Goal: Transaction & Acquisition: Purchase product/service

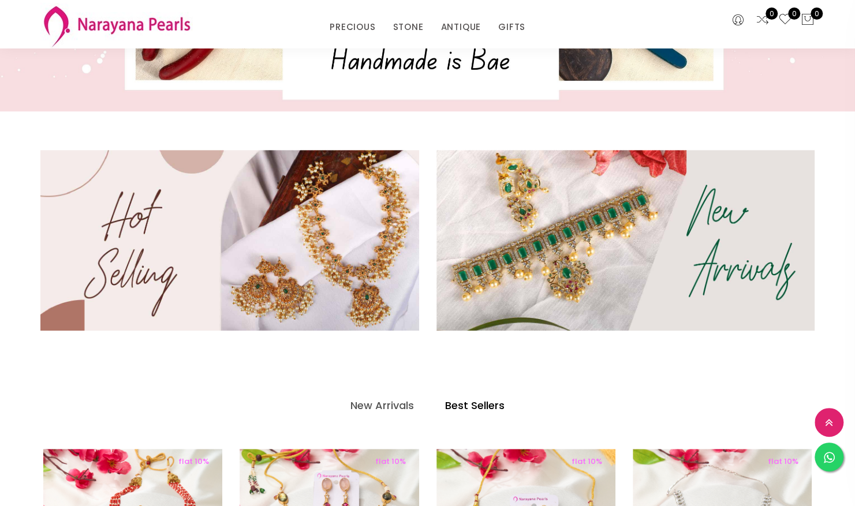
scroll to position [286, 0]
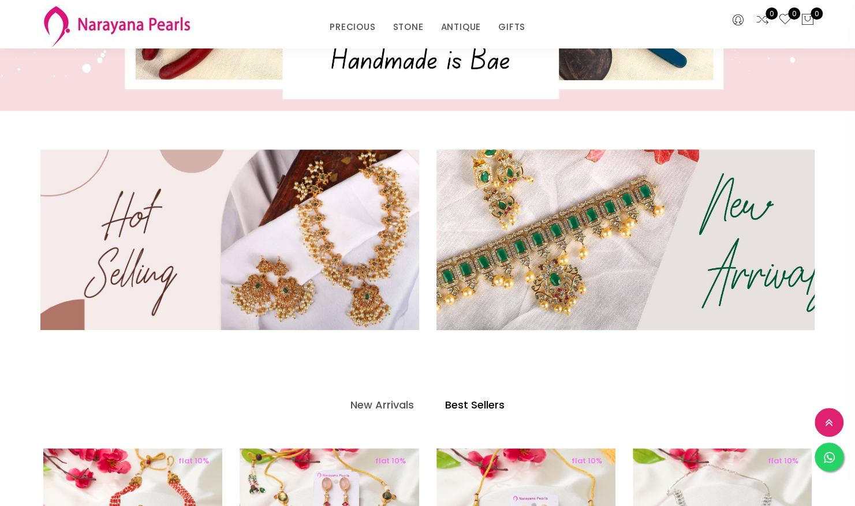
click at [617, 209] on img at bounding box center [625, 239] width 454 height 217
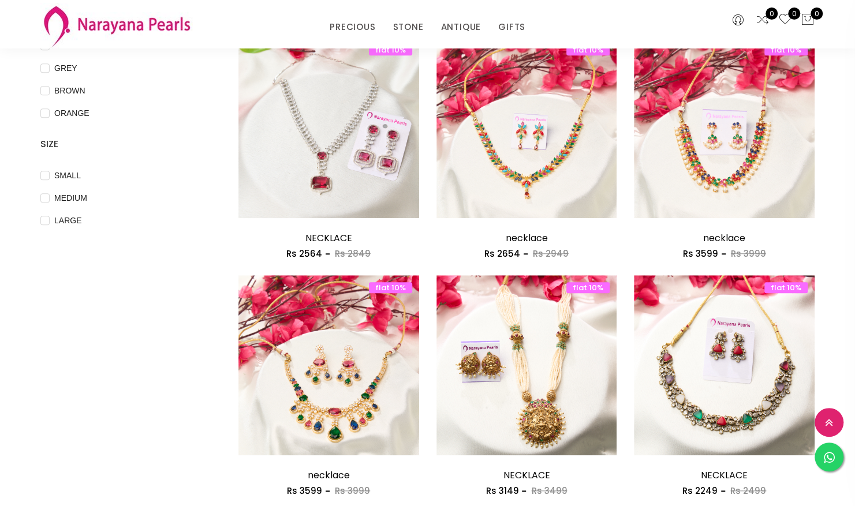
scroll to position [380, 0]
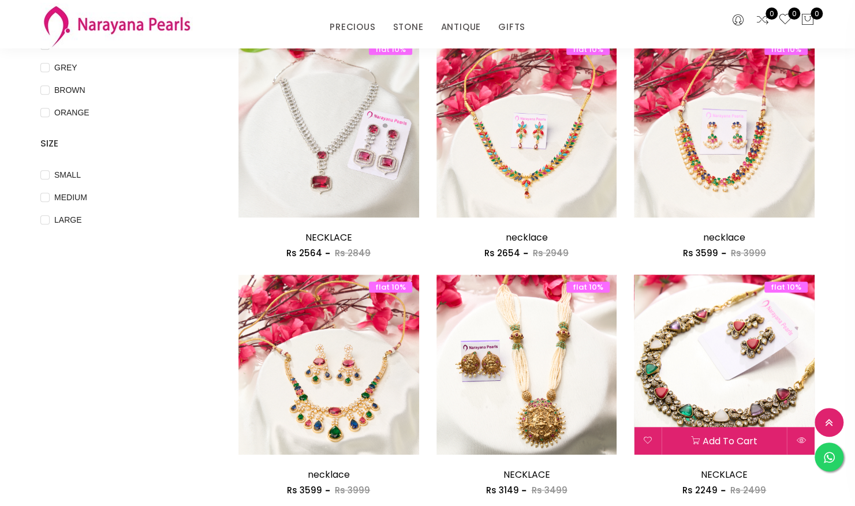
click at [729, 322] on img at bounding box center [724, 365] width 181 height 181
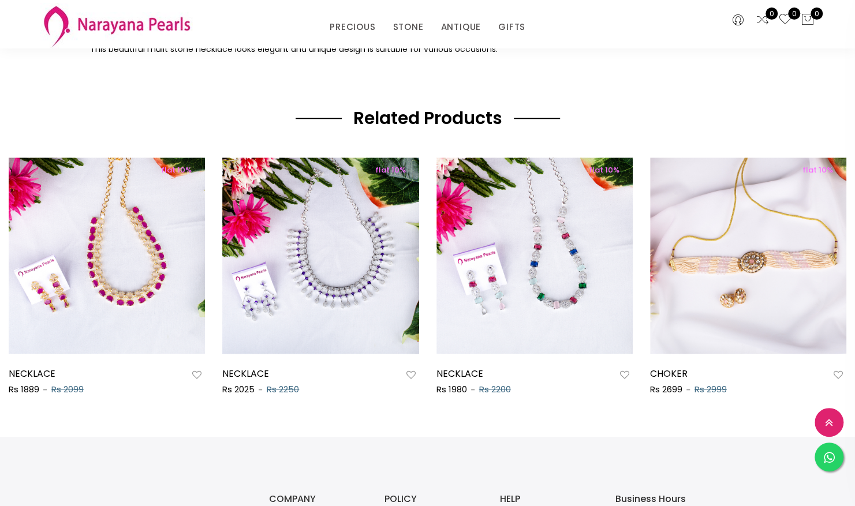
scroll to position [568, 0]
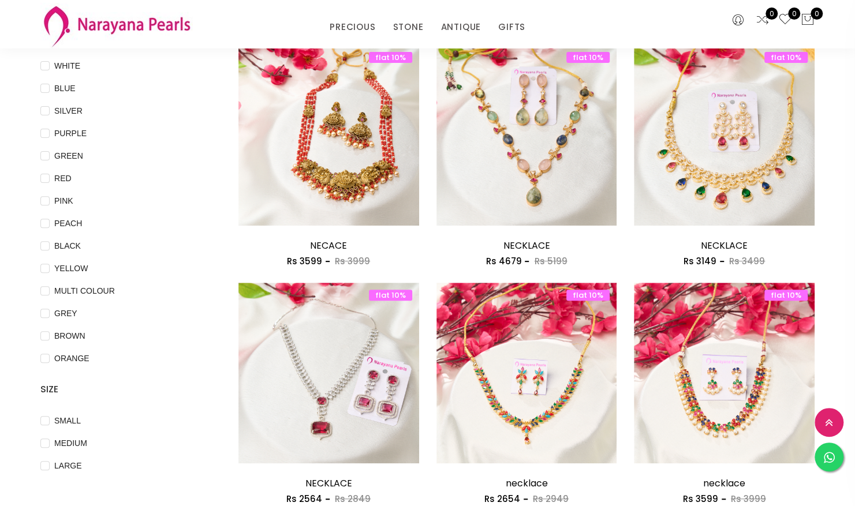
scroll to position [133, 0]
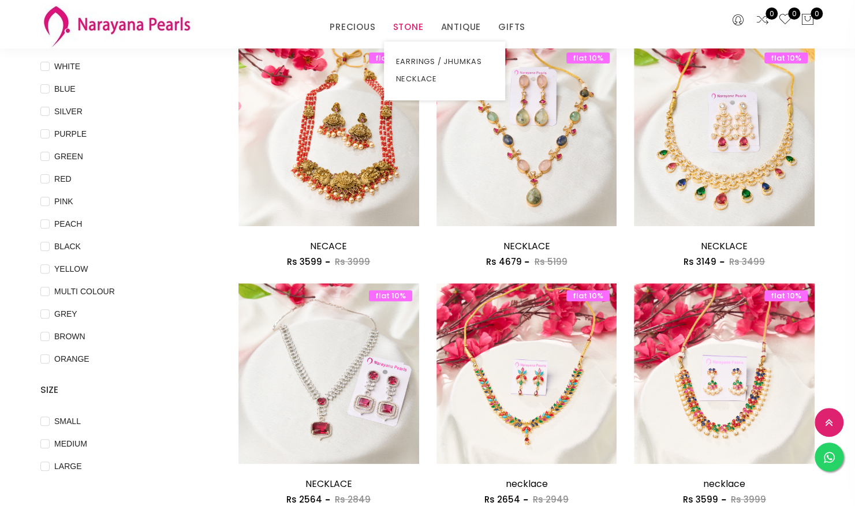
click at [417, 20] on link "STONE" at bounding box center [407, 26] width 31 height 17
click at [422, 83] on link "NECKLACE" at bounding box center [444, 78] width 98 height 17
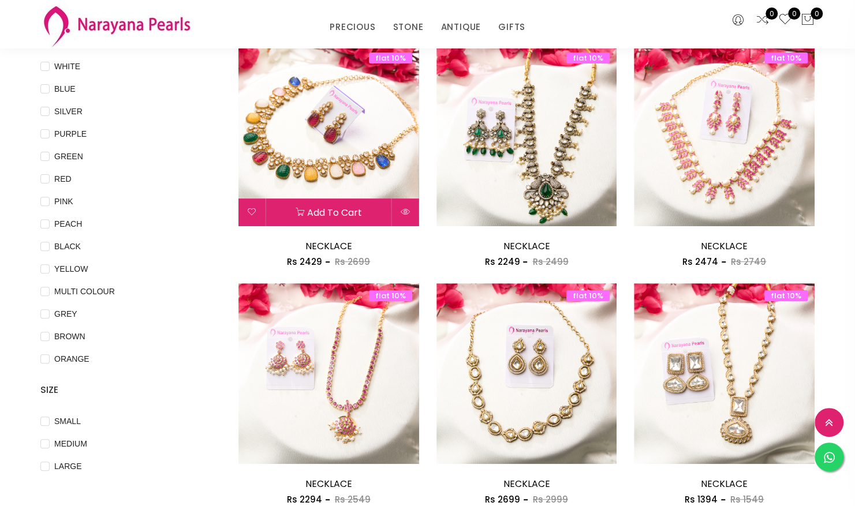
click at [325, 160] on img at bounding box center [328, 136] width 181 height 181
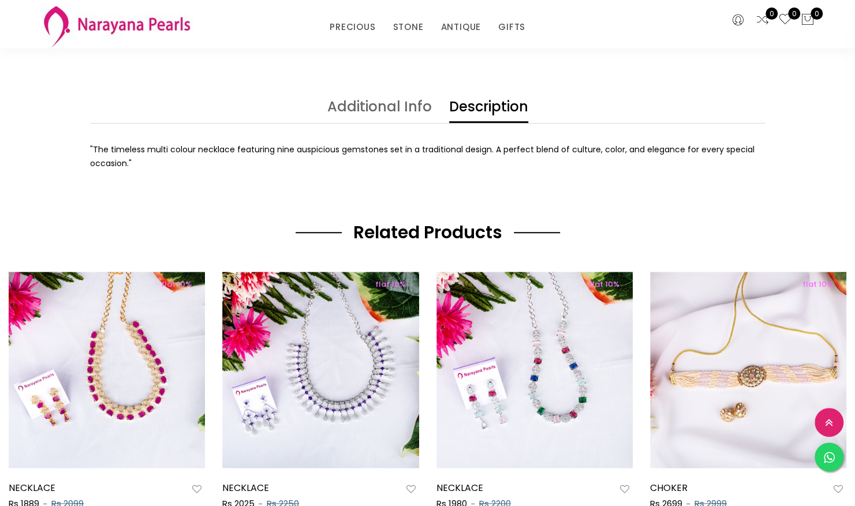
scroll to position [462, 0]
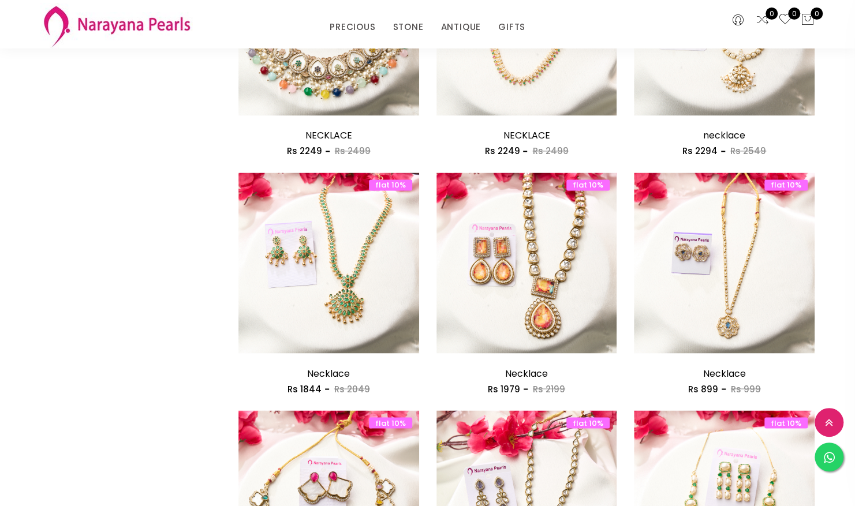
scroll to position [956, 0]
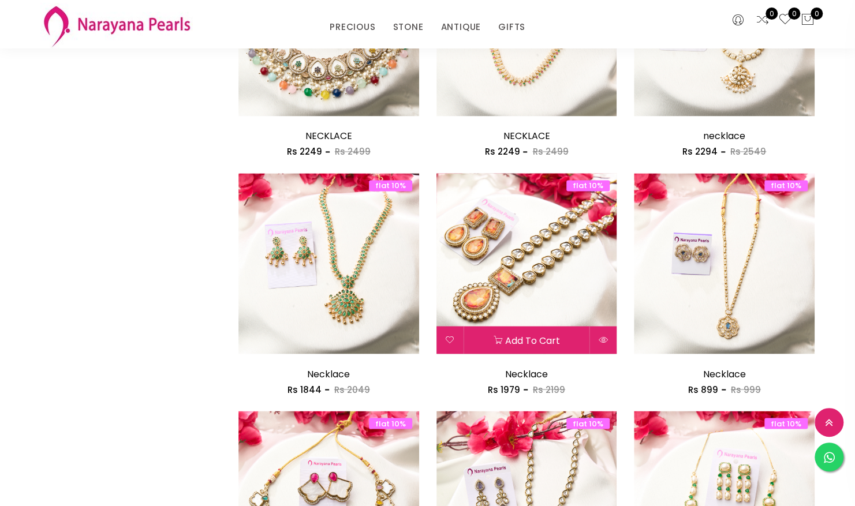
click at [567, 306] on img at bounding box center [526, 263] width 181 height 181
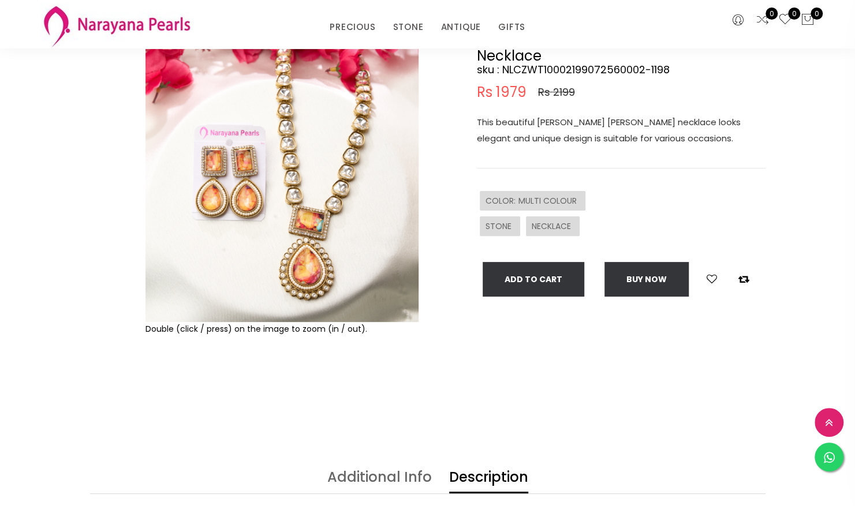
scroll to position [93, 0]
click at [368, 470] on link "Additional Info" at bounding box center [379, 481] width 104 height 23
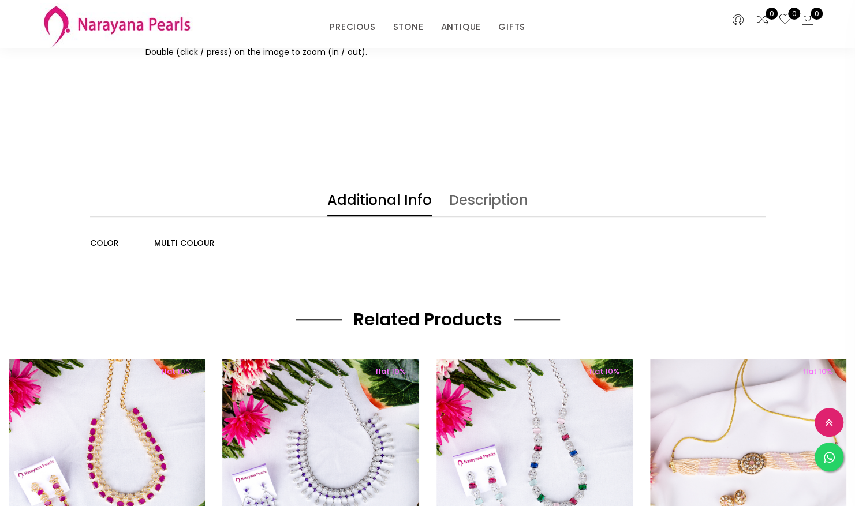
scroll to position [370, 0]
click at [494, 203] on link "Description" at bounding box center [488, 204] width 79 height 23
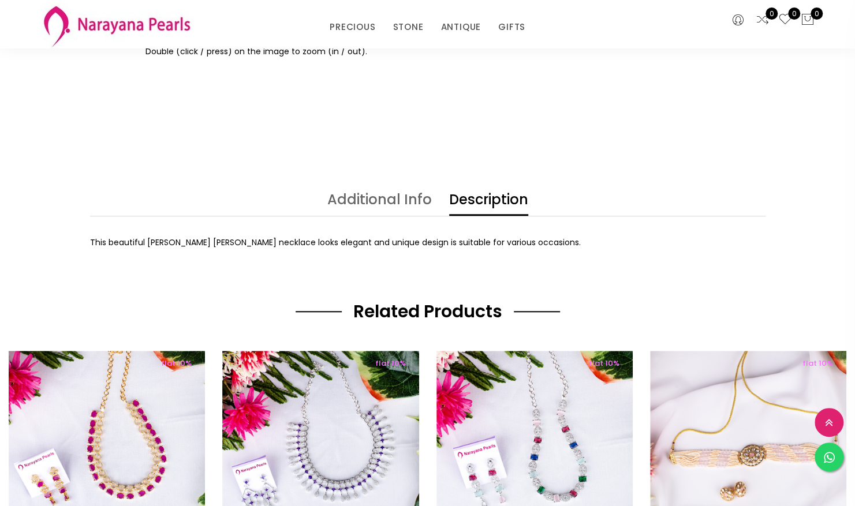
scroll to position [0, 0]
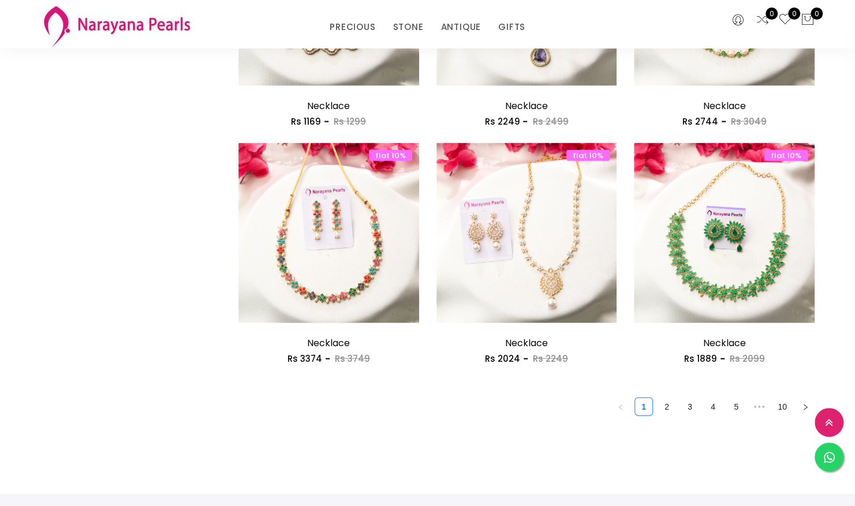
scroll to position [1492, 0]
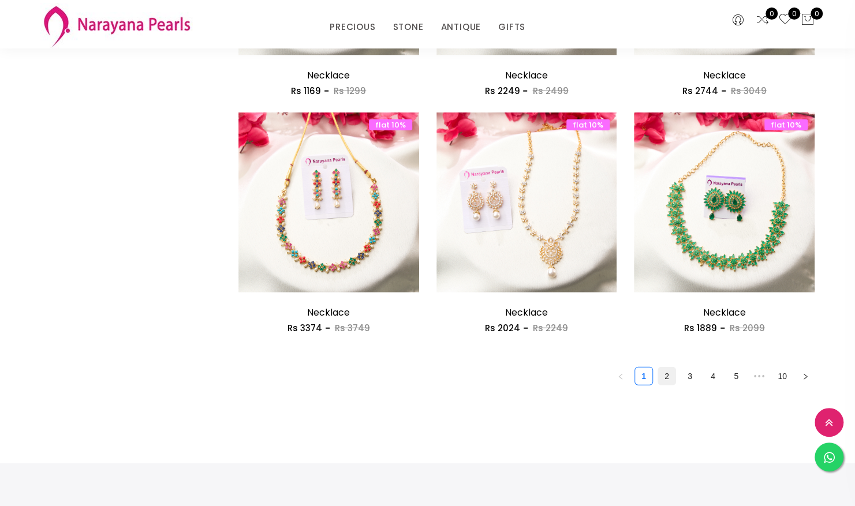
click at [667, 372] on link "2" at bounding box center [666, 376] width 17 height 17
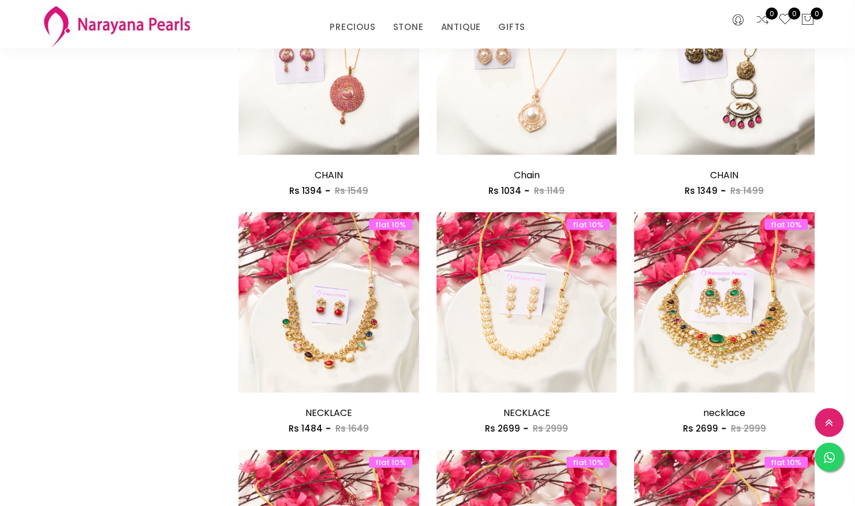
scroll to position [1167, 0]
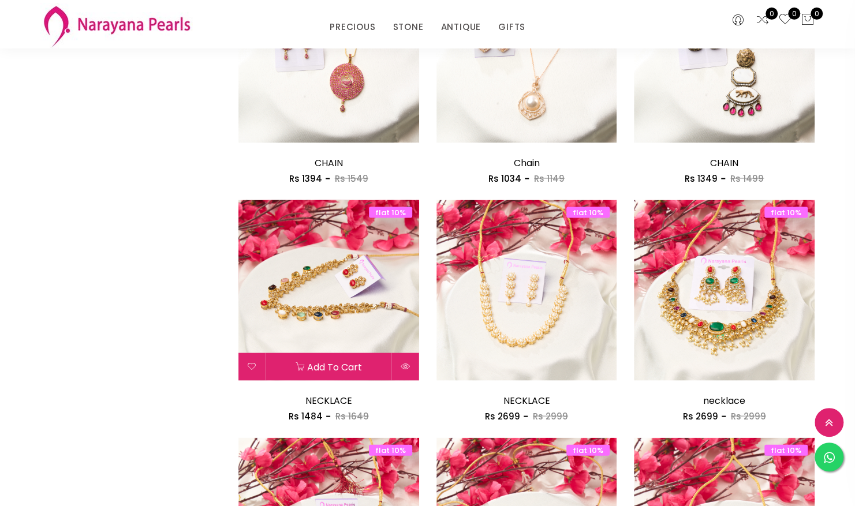
click at [372, 357] on button "Add to cart" at bounding box center [328, 367] width 125 height 28
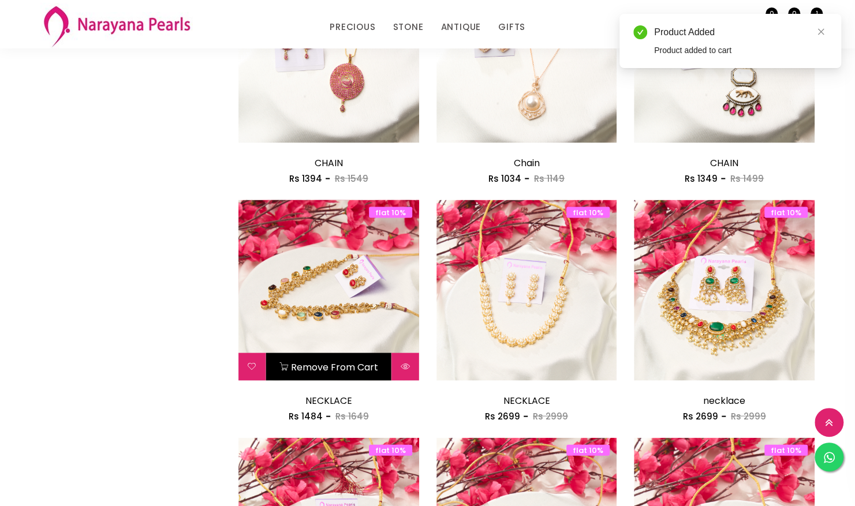
click at [383, 318] on img at bounding box center [328, 290] width 181 height 181
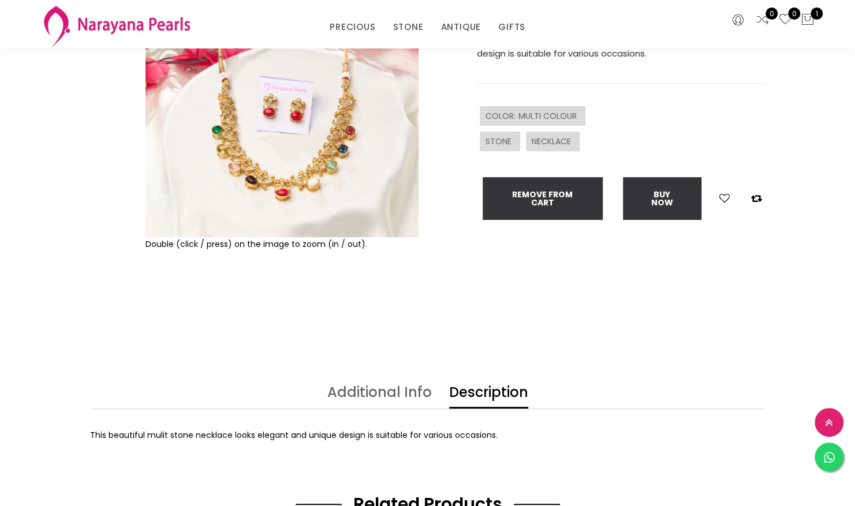
scroll to position [181, 0]
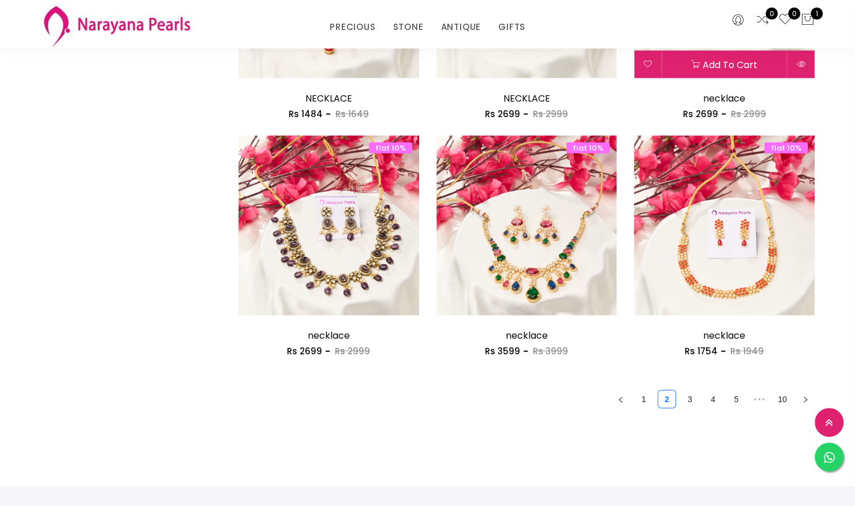
scroll to position [1468, 0]
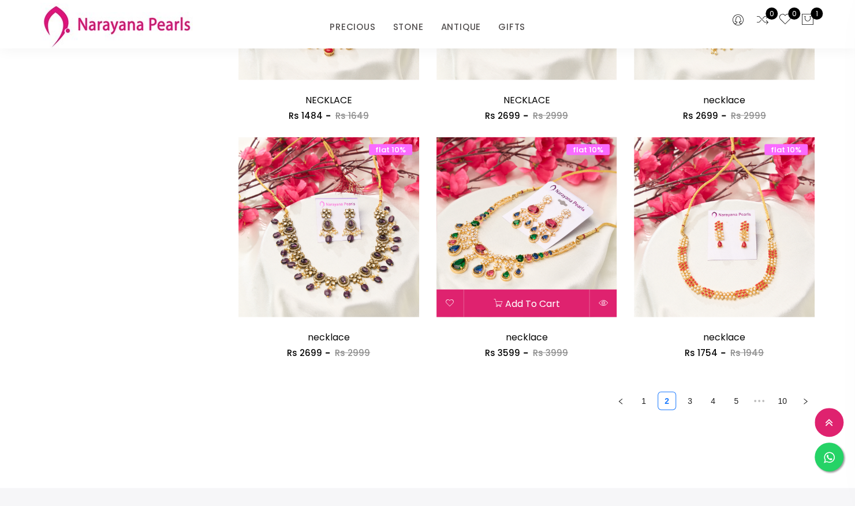
click at [555, 275] on img at bounding box center [526, 227] width 181 height 181
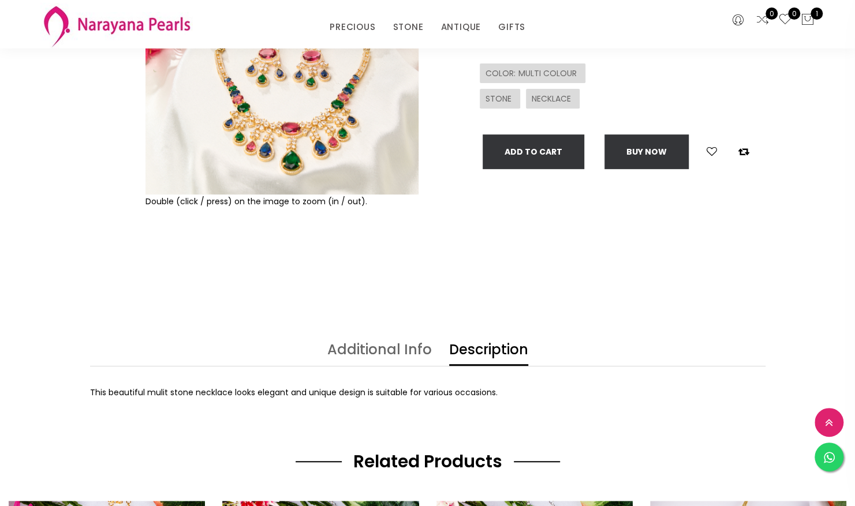
scroll to position [220, 0]
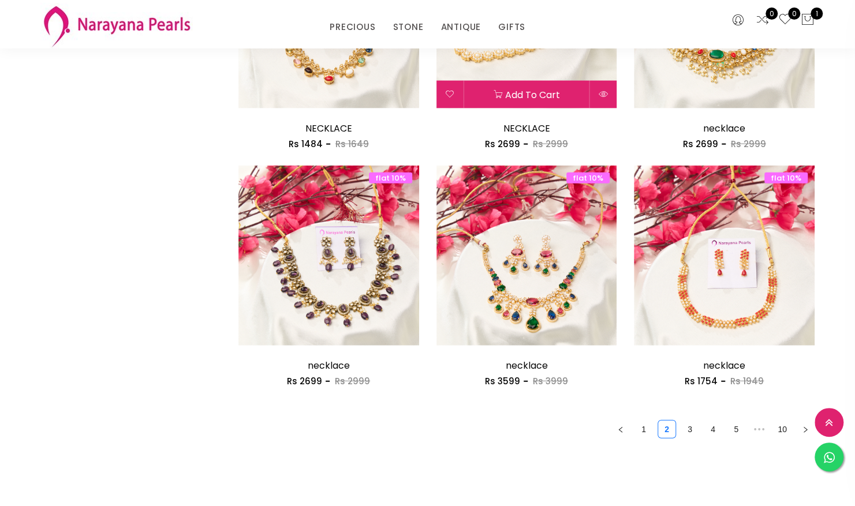
scroll to position [1526, 0]
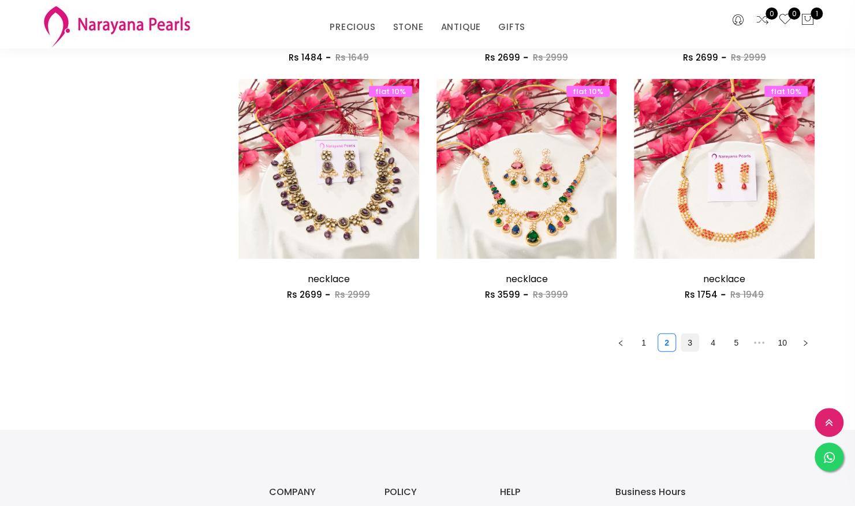
click at [684, 343] on link "3" at bounding box center [689, 342] width 17 height 17
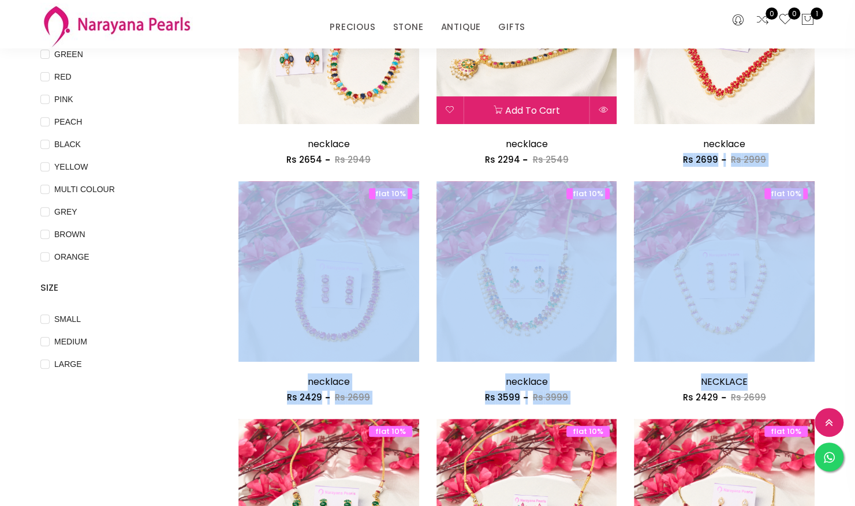
scroll to position [255, 0]
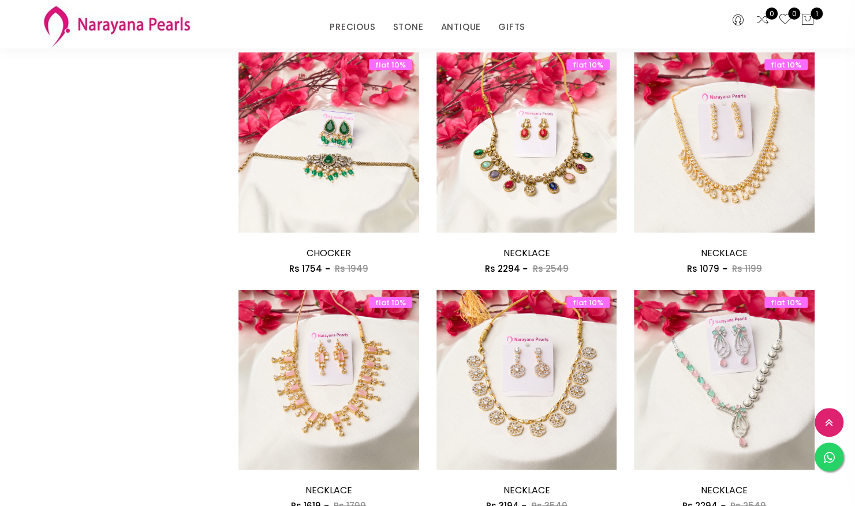
scroll to position [1316, 0]
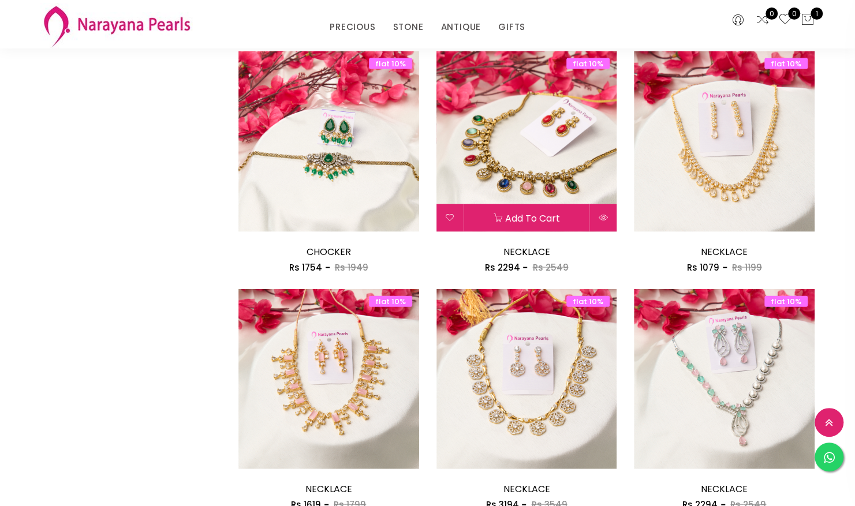
click at [553, 159] on img at bounding box center [526, 141] width 181 height 181
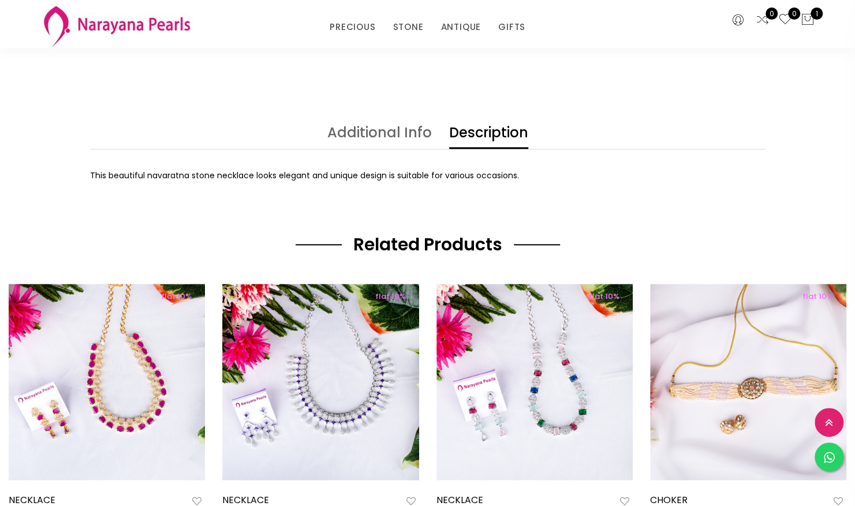
scroll to position [515, 0]
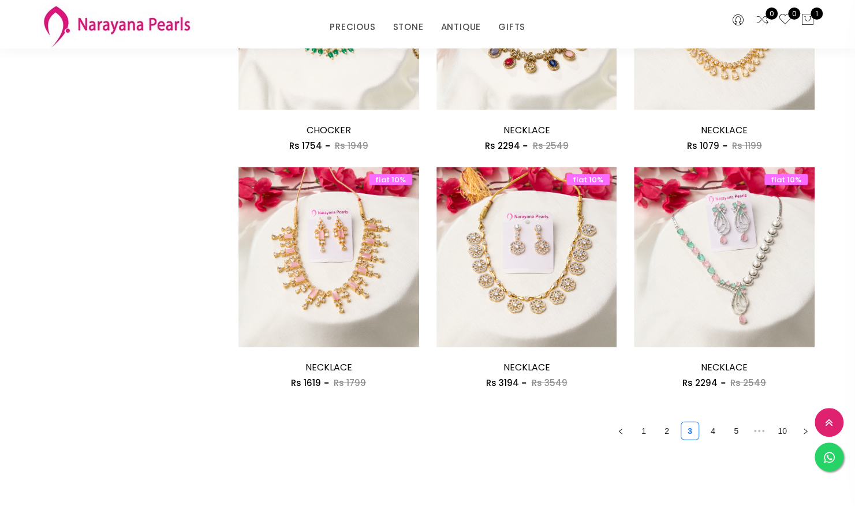
scroll to position [1438, 0]
click at [712, 434] on link "4" at bounding box center [712, 430] width 17 height 17
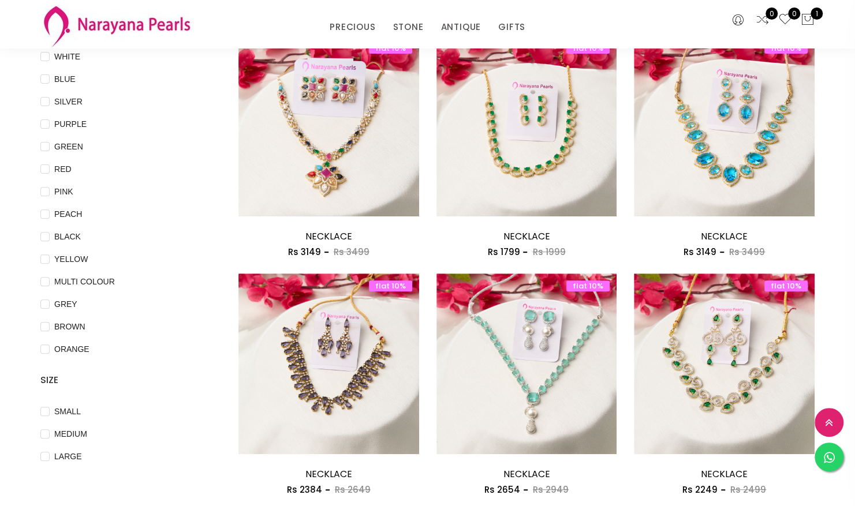
scroll to position [144, 0]
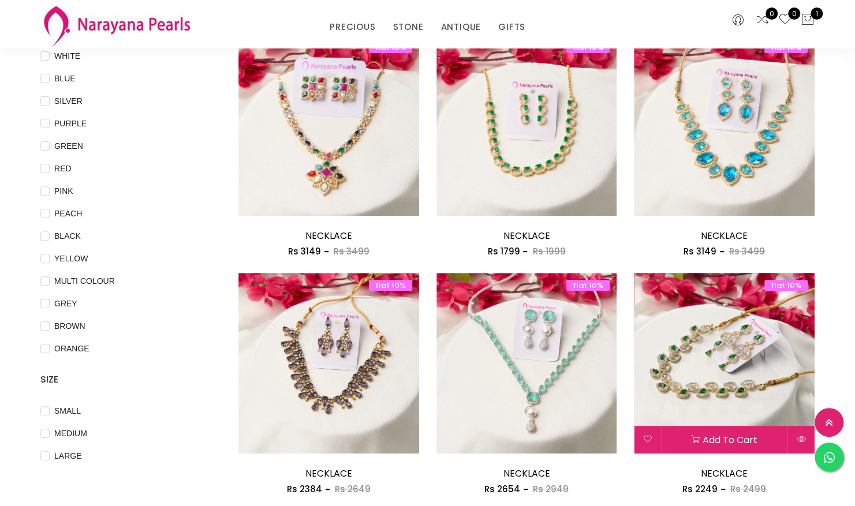
click at [744, 361] on img at bounding box center [724, 363] width 181 height 181
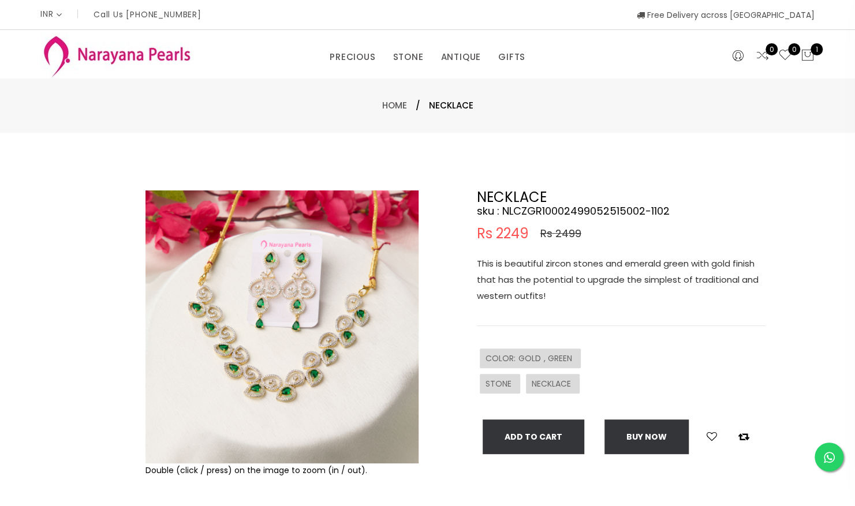
click at [744, 361] on div "COLOR : GOLD , GREEN" at bounding box center [621, 358] width 289 height 25
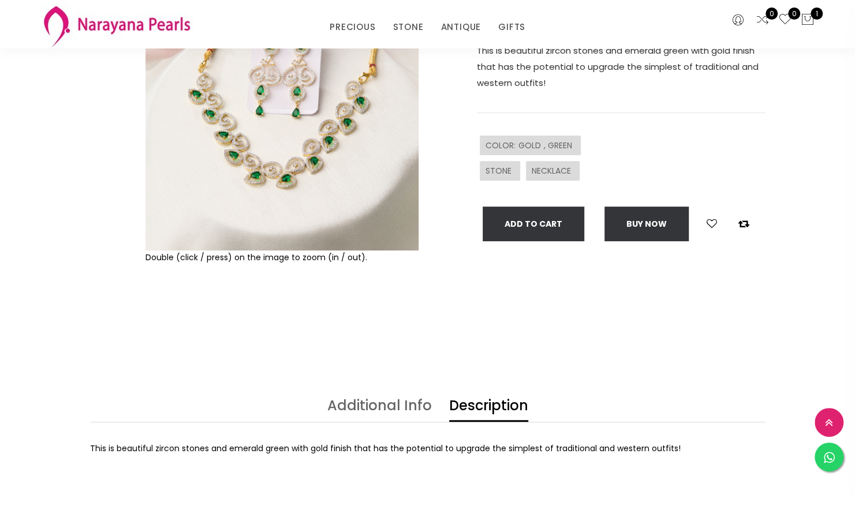
scroll to position [160, 0]
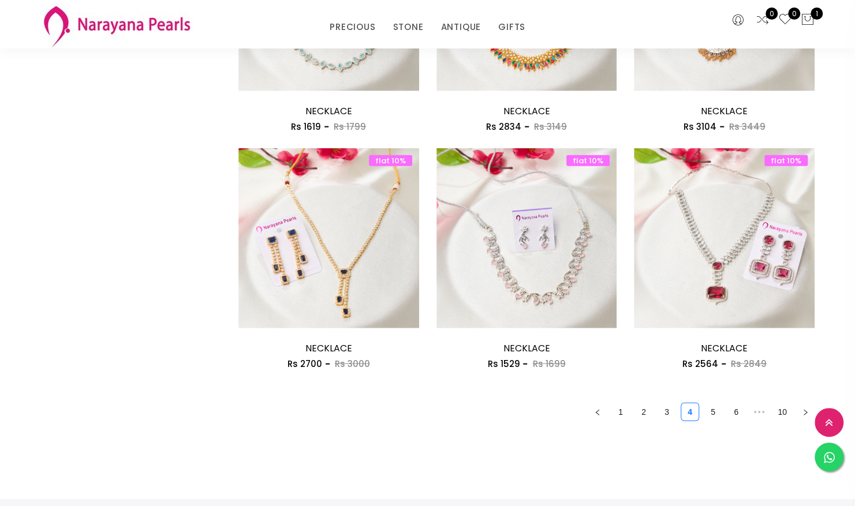
scroll to position [1417, 0]
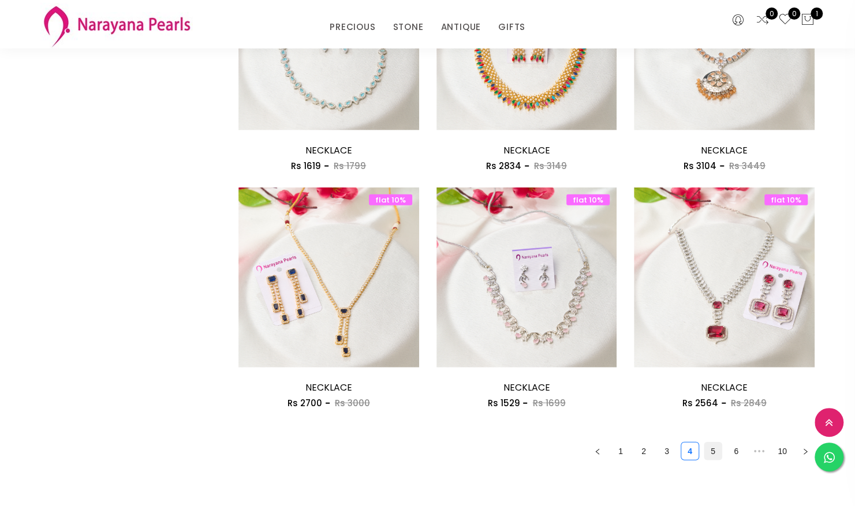
click at [715, 452] on link "5" at bounding box center [712, 451] width 17 height 17
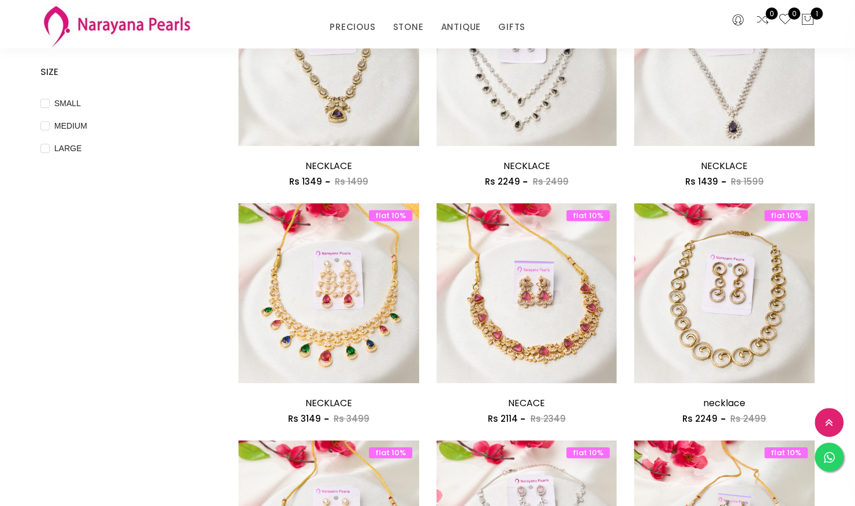
scroll to position [639, 0]
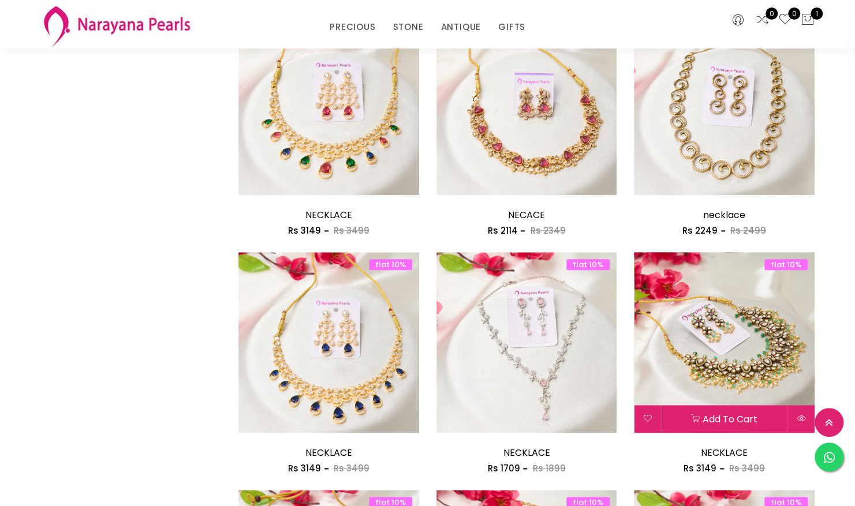
click at [789, 326] on img at bounding box center [724, 342] width 181 height 181
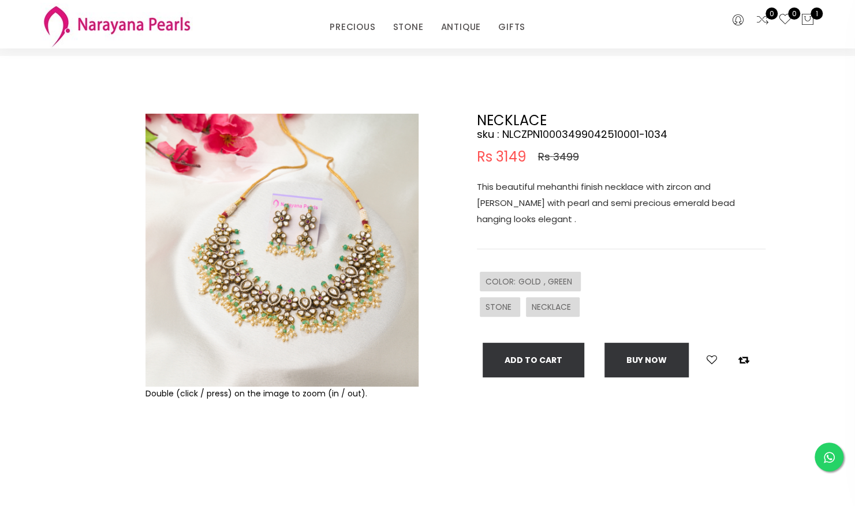
scroll to position [28, 0]
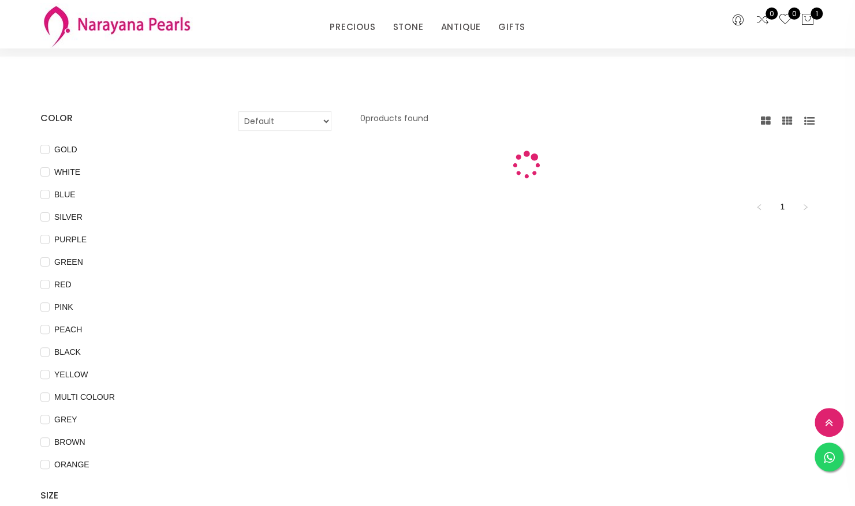
scroll to position [444, 0]
